Goal: Transaction & Acquisition: Book appointment/travel/reservation

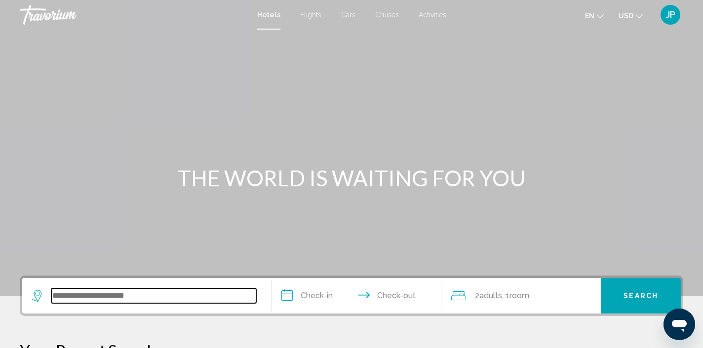
click at [110, 298] on input "Search widget" at bounding box center [153, 296] width 205 height 15
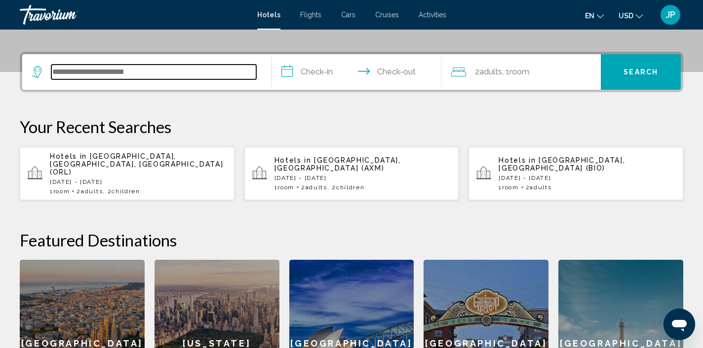
scroll to position [244, 0]
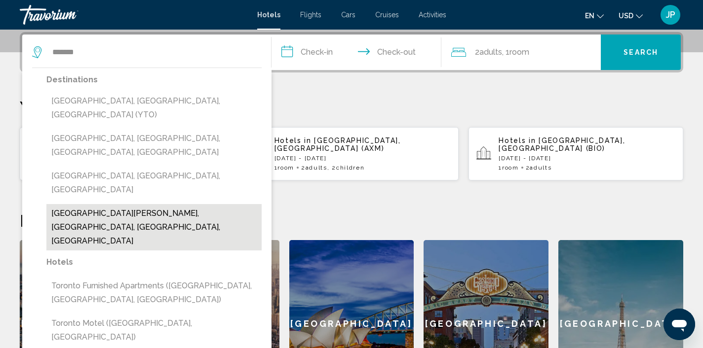
click at [142, 204] on button "[GEOGRAPHIC_DATA][PERSON_NAME], [GEOGRAPHIC_DATA], [GEOGRAPHIC_DATA], [GEOGRAPH…" at bounding box center [153, 227] width 215 height 46
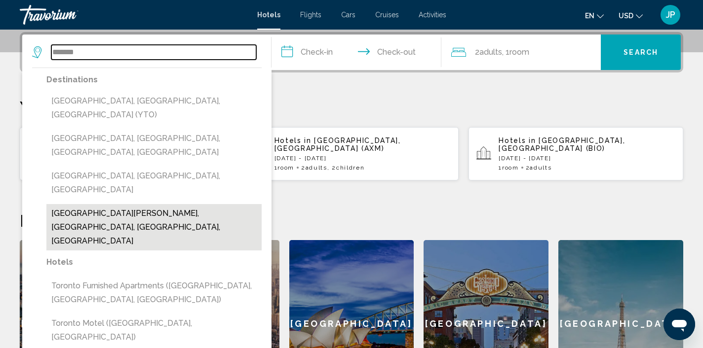
type input "**********"
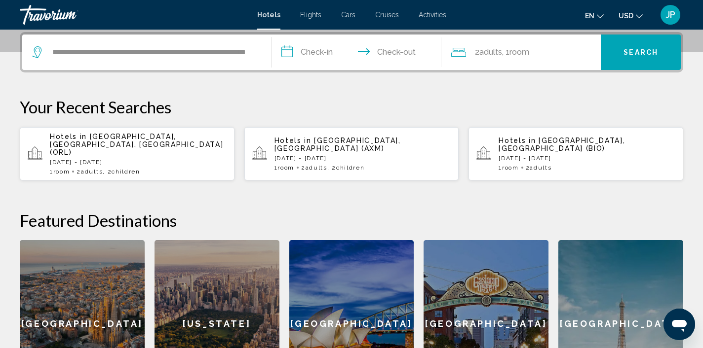
click at [322, 60] on input "**********" at bounding box center [358, 54] width 174 height 38
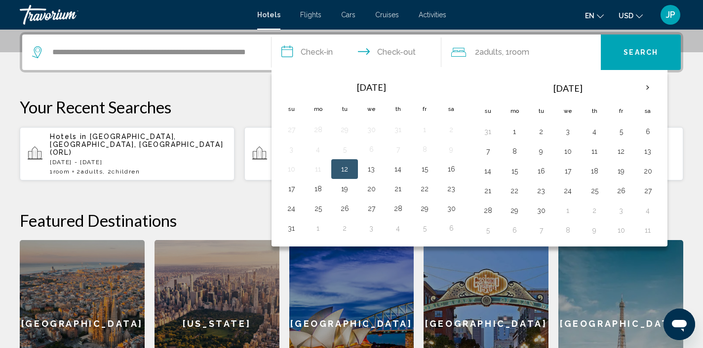
click at [347, 167] on button "12" at bounding box center [345, 169] width 16 height 14
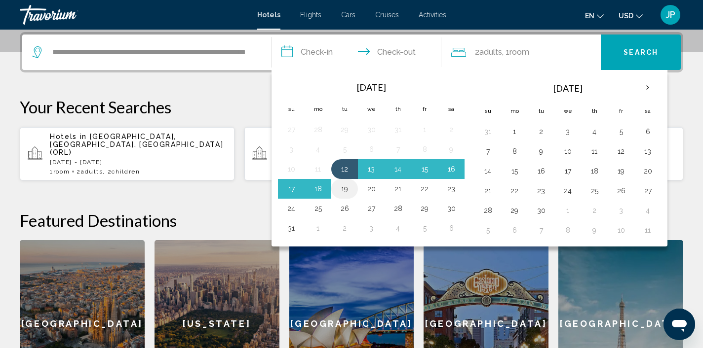
click at [344, 192] on button "19" at bounding box center [345, 189] width 16 height 14
type input "**********"
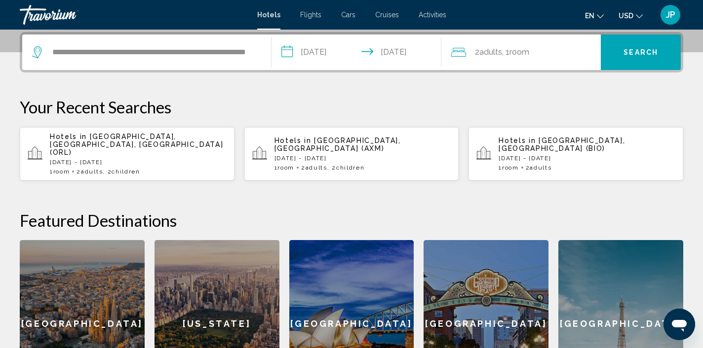
click at [527, 55] on span "Room" at bounding box center [519, 51] width 20 height 9
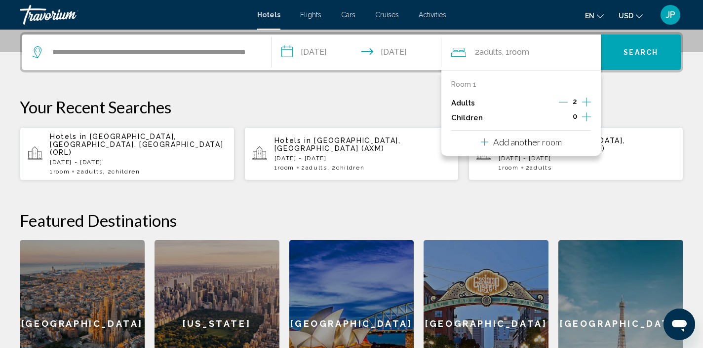
click at [583, 116] on icon "Increment children" at bounding box center [586, 117] width 9 height 12
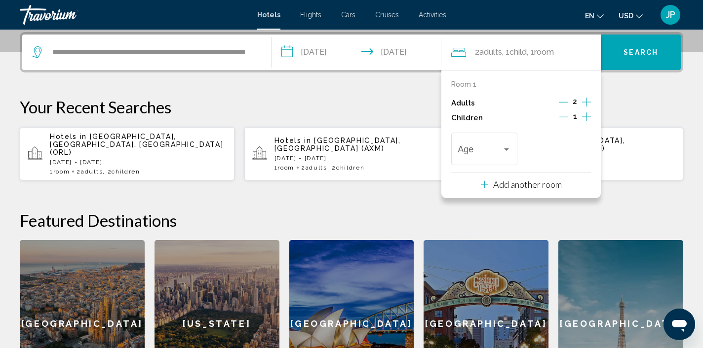
click at [583, 116] on icon "Increment children" at bounding box center [586, 117] width 9 height 12
click at [509, 149] on div "Travelers: 2 adults, 2 children" at bounding box center [506, 150] width 9 height 8
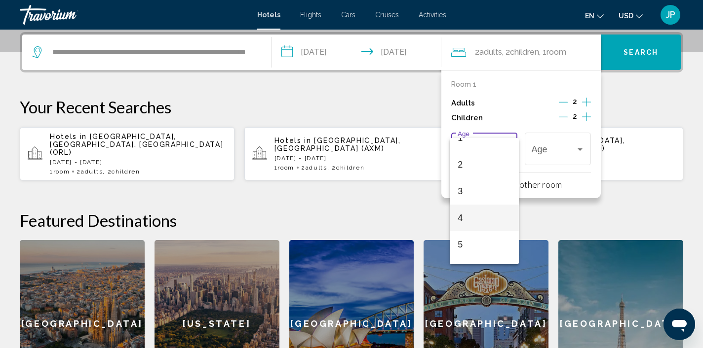
scroll to position [46, 0]
click at [473, 244] on span "5" at bounding box center [483, 238] width 53 height 27
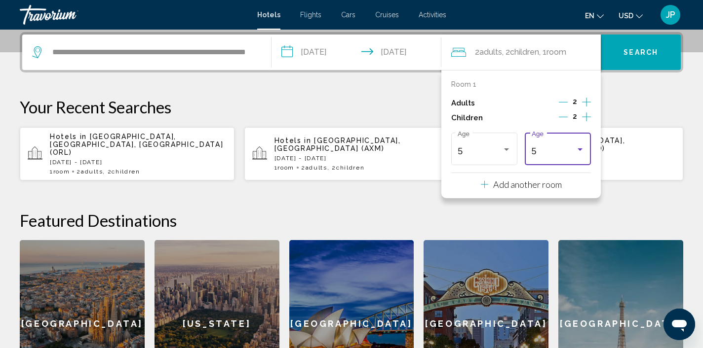
click at [583, 146] on div "Travelers: 2 adults, 2 children" at bounding box center [579, 150] width 9 height 8
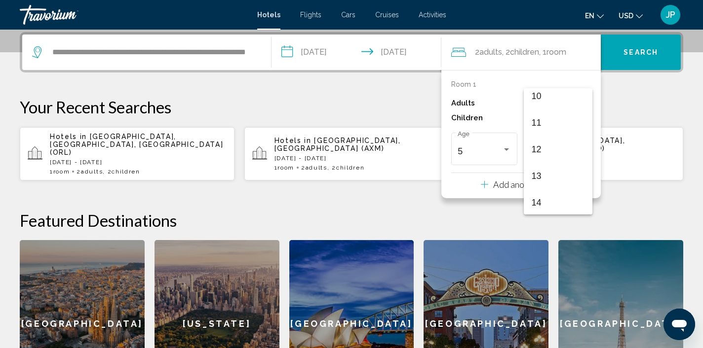
scroll to position [275, 0]
click at [553, 174] on span "13" at bounding box center [558, 172] width 53 height 27
click at [654, 92] on div "**********" at bounding box center [351, 220] width 703 height 376
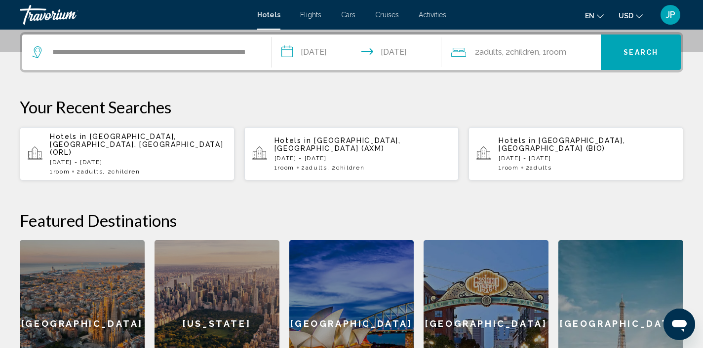
click at [645, 58] on button "Search" at bounding box center [641, 53] width 80 height 36
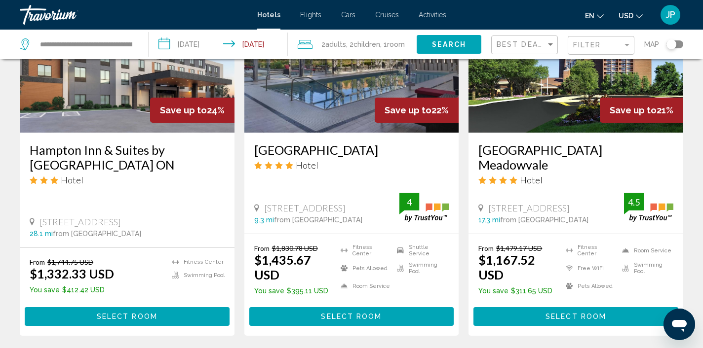
scroll to position [1417, 0]
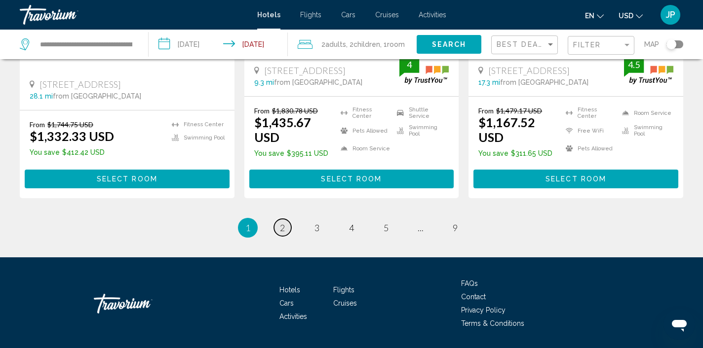
click at [282, 223] on span "2" at bounding box center [282, 228] width 5 height 11
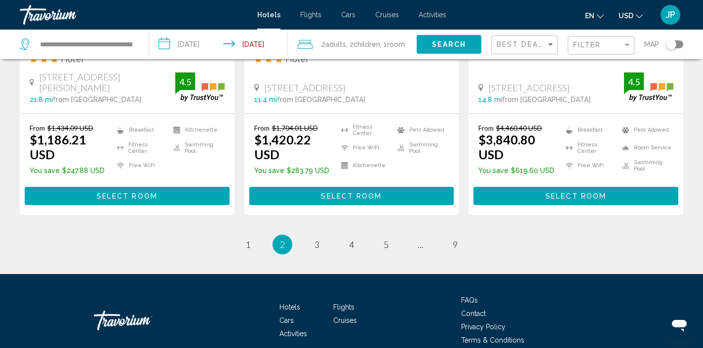
scroll to position [1400, 0]
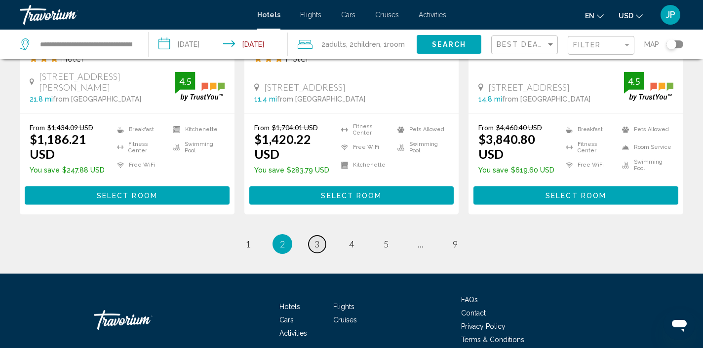
click at [318, 239] on span "3" at bounding box center [316, 244] width 5 height 11
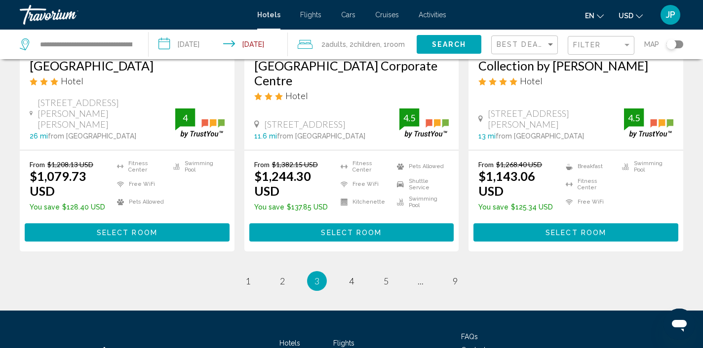
scroll to position [1412, 0]
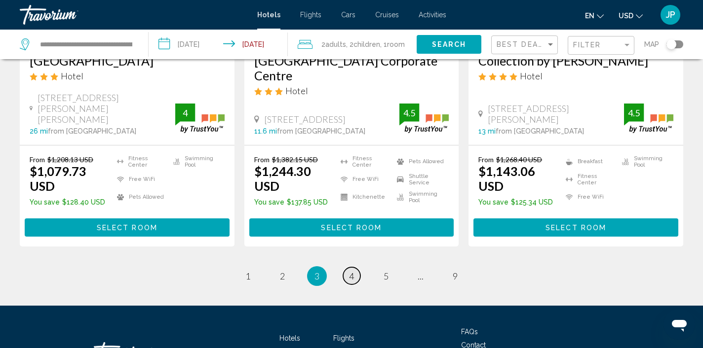
click at [353, 271] on span "4" at bounding box center [351, 276] width 5 height 11
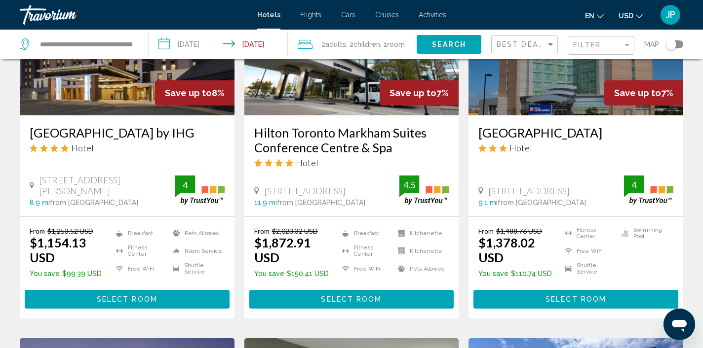
scroll to position [521, 0]
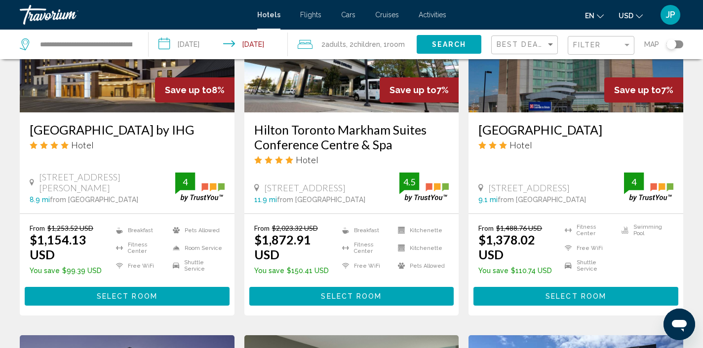
drag, startPoint x: 353, startPoint y: 212, endPoint x: 350, endPoint y: 13, distance: 198.4
click at [349, 227] on icon "Main content" at bounding box center [345, 230] width 7 height 7
